Goal: Information Seeking & Learning: Check status

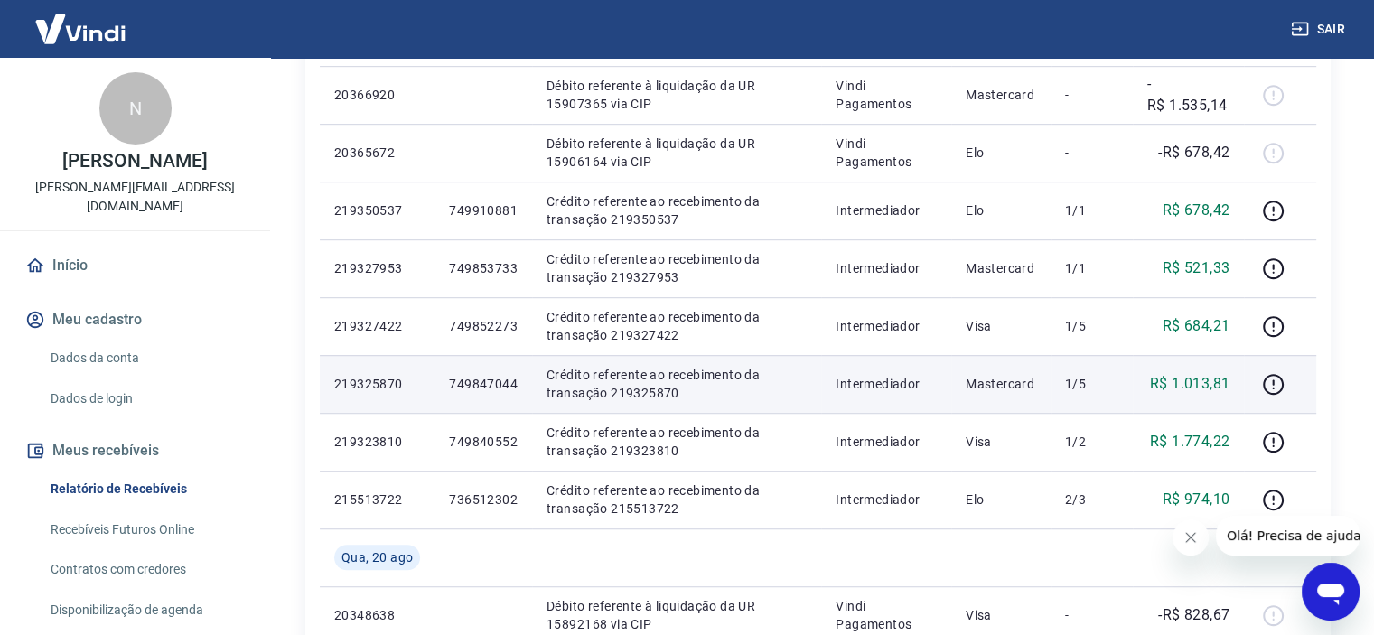
scroll to position [1084, 0]
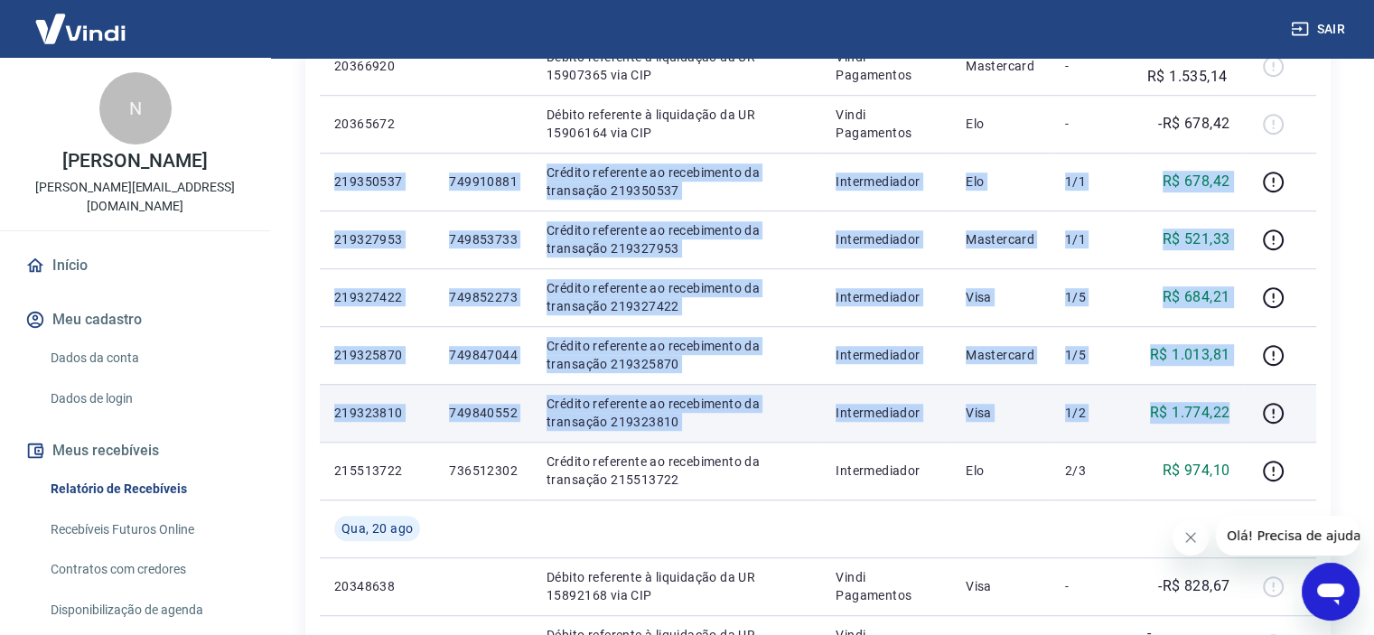
drag, startPoint x: 332, startPoint y: 177, endPoint x: 1236, endPoint y: 411, distance: 934.2
click at [1236, 411] on tbody "[DATE] 20431901 Débito referente à liquidação da UR 15965929 via CIP Vindi Paga…" at bounding box center [818, 8] width 997 height 1446
copy tbody "219350537 749910881 Crédito referente ao recebimento da transação 219350537 Int…"
